Goal: Find specific page/section

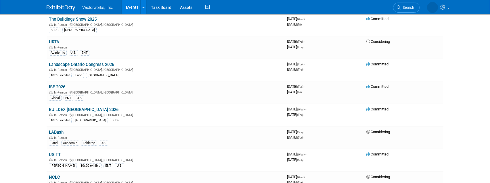
scroll to position [377, 0]
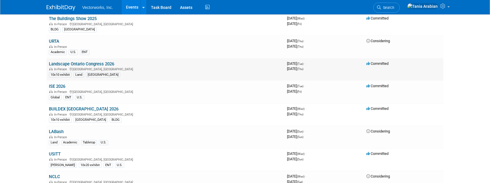
click at [96, 66] on link "Landscape Ontario Congress 2026" at bounding box center [81, 64] width 65 height 5
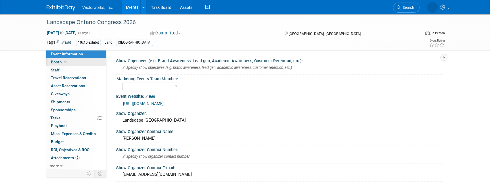
click at [65, 65] on link "Booth" at bounding box center [76, 62] width 60 height 8
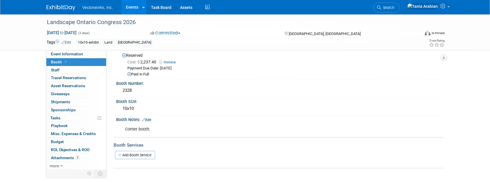
scroll to position [14, 0]
click at [170, 60] on link "Invoice" at bounding box center [168, 62] width 19 height 4
